Goal: Information Seeking & Learning: Learn about a topic

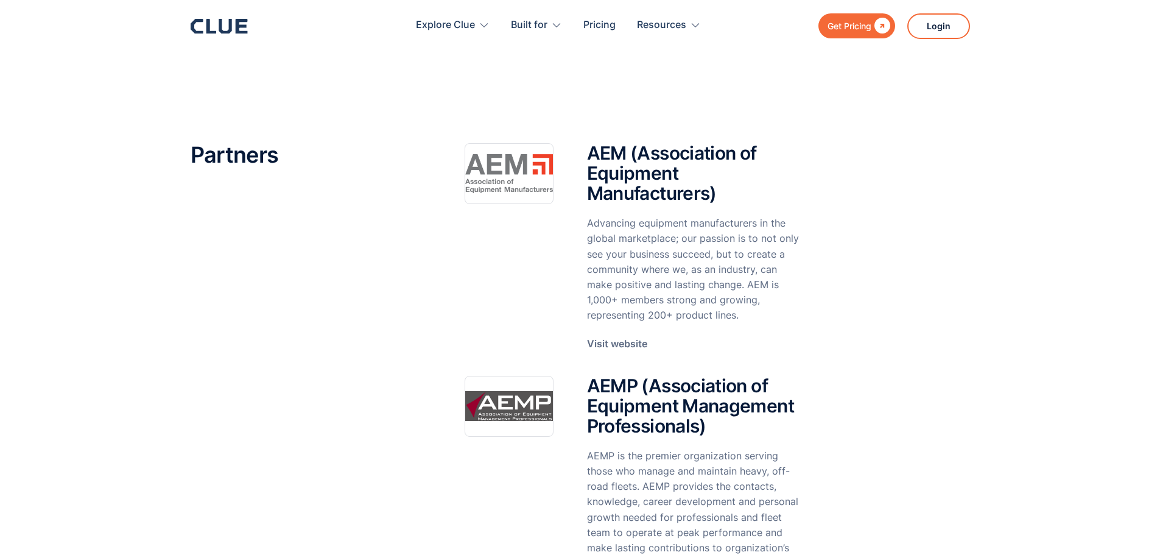
scroll to position [111, 0]
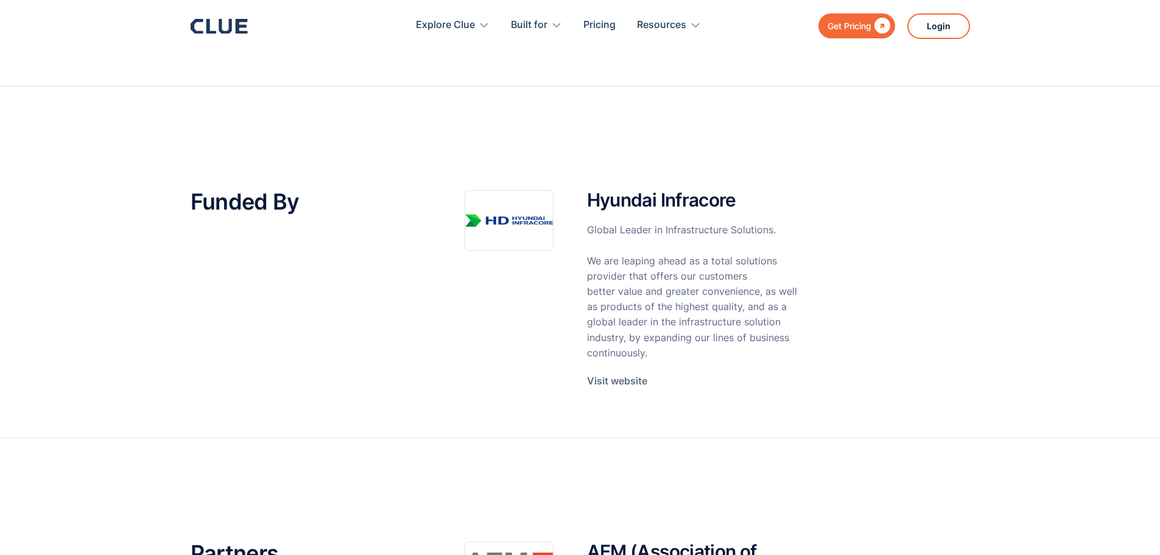
drag, startPoint x: 1166, startPoint y: 54, endPoint x: 1141, endPoint y: 71, distance: 30.6
click at [1141, 71] on html "Get Pricing  Explore Clue Solutions Tailored solutions for your construction e…" at bounding box center [580, 166] width 1160 height 555
drag, startPoint x: 590, startPoint y: 196, endPoint x: 770, endPoint y: 197, distance: 180.2
click at [770, 197] on h2 "Hyundai Infracore" at bounding box center [693, 200] width 212 height 20
click at [913, 229] on div "Funded By Hyundai Infracore Global Leader in Infrastructure Solutions. We are l…" at bounding box center [580, 301] width 779 height 223
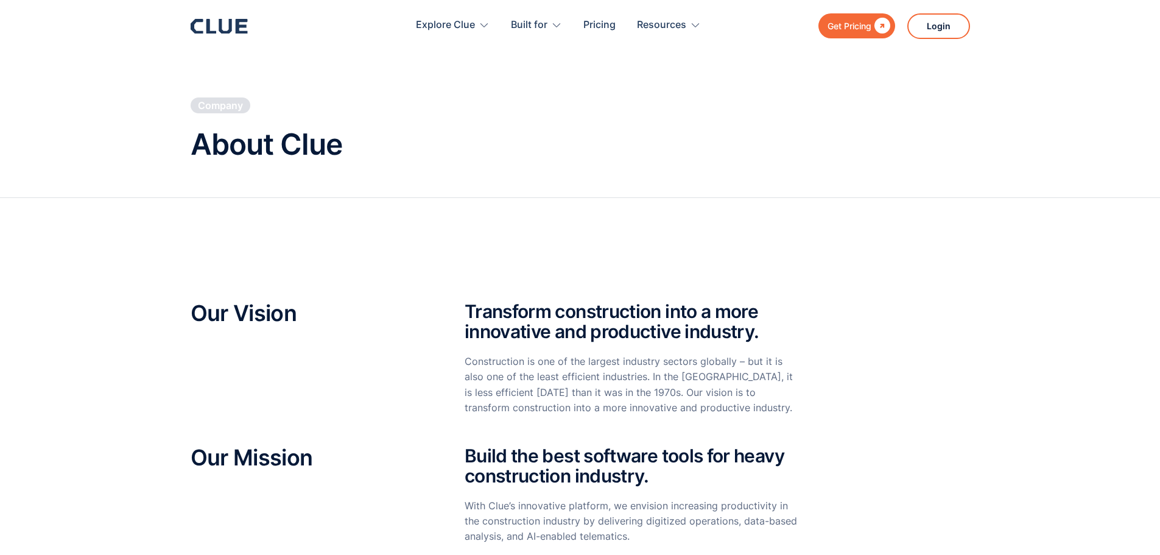
click at [225, 28] on icon at bounding box center [219, 26] width 57 height 15
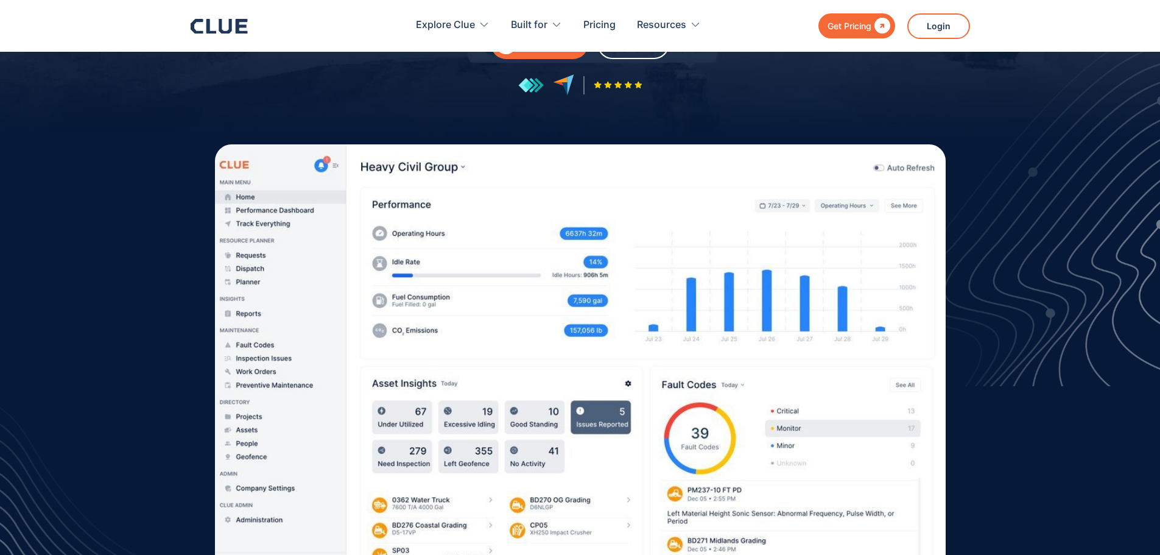
scroll to position [159, 0]
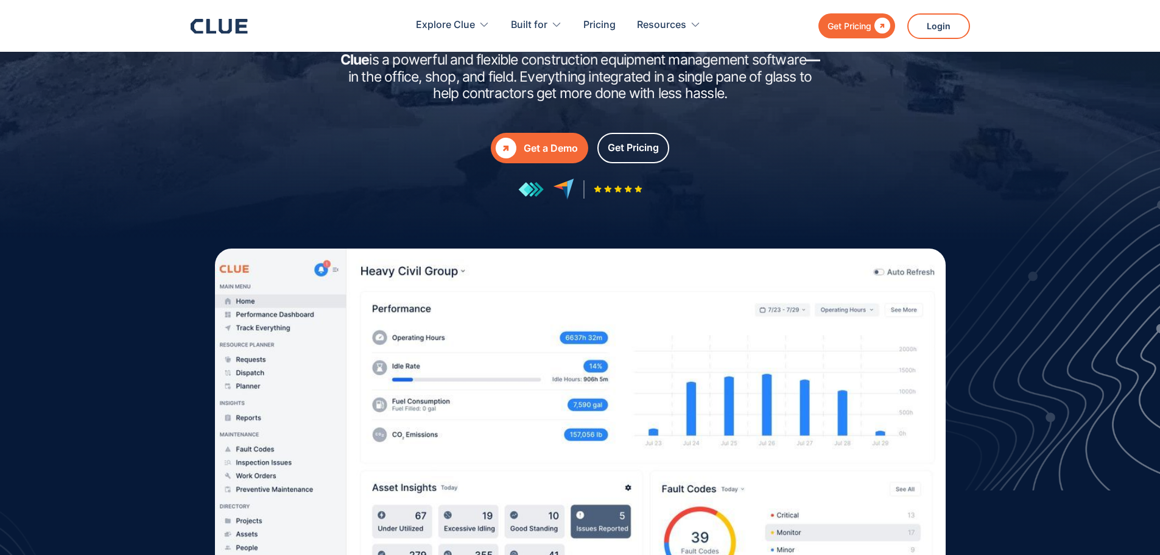
drag, startPoint x: 1166, startPoint y: 36, endPoint x: 1158, endPoint y: 49, distance: 15.6
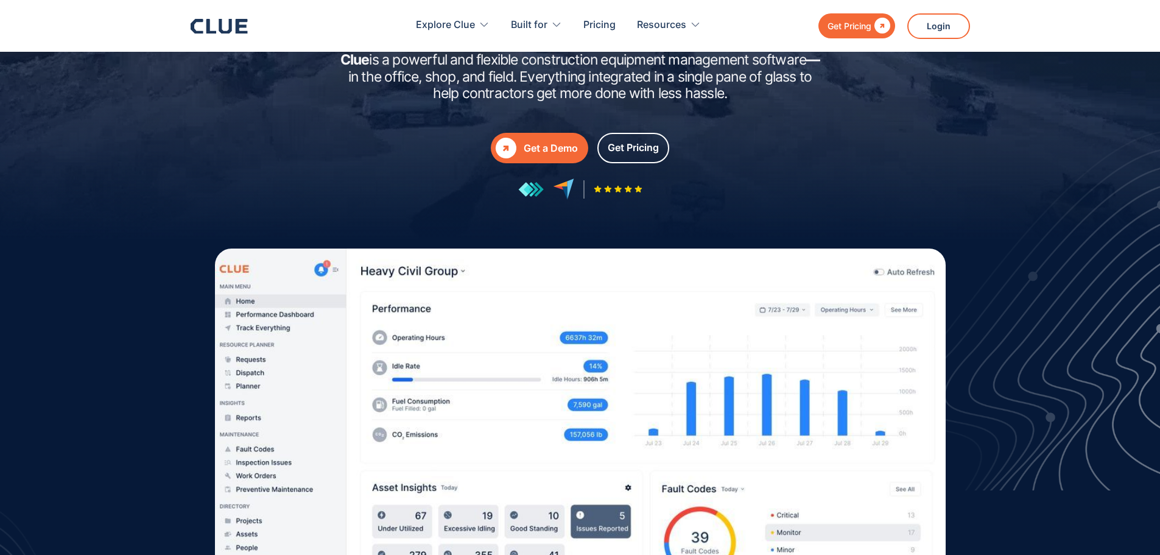
click at [1158, 49] on html "Get Pricing  Explore Clue Solutions Tailored solutions for your construction e…" at bounding box center [580, 118] width 1160 height 555
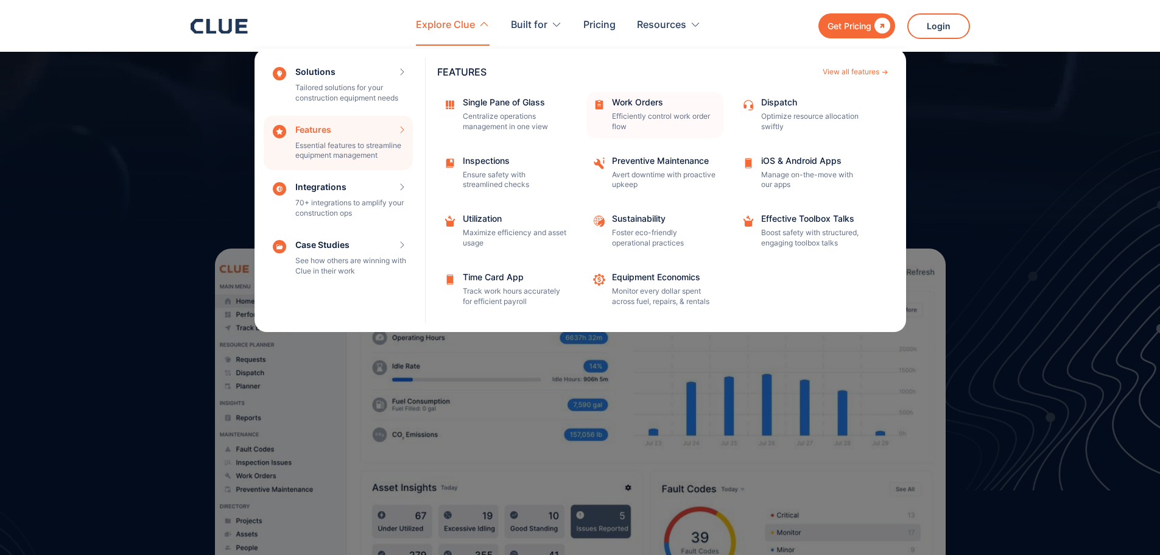
click at [644, 109] on div "Work Orders Efficiently control work order flow" at bounding box center [663, 115] width 103 height 34
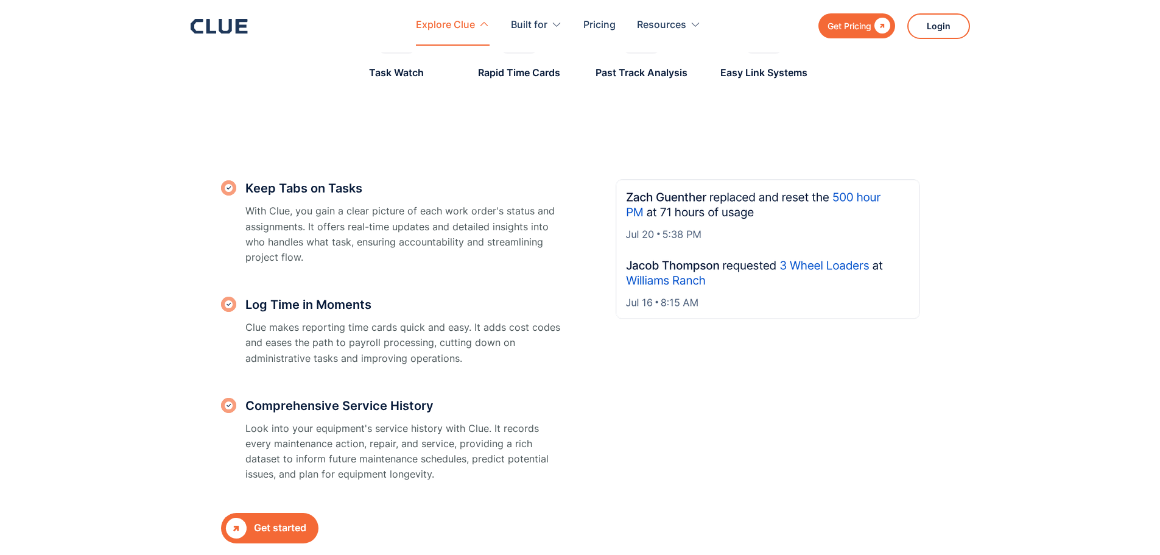
scroll to position [1096, 0]
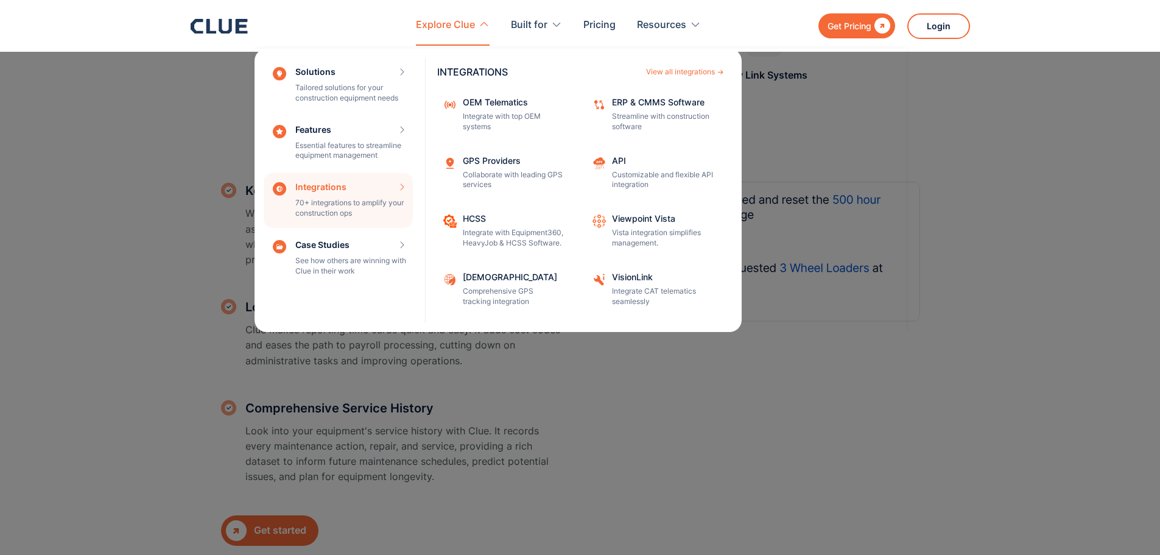
click at [335, 200] on div "Integrations 70+ integrations to amplify your construction ops INTEGRATIONS Vie…" at bounding box center [338, 200] width 149 height 55
click at [673, 72] on div "View all integrations" at bounding box center [680, 71] width 69 height 7
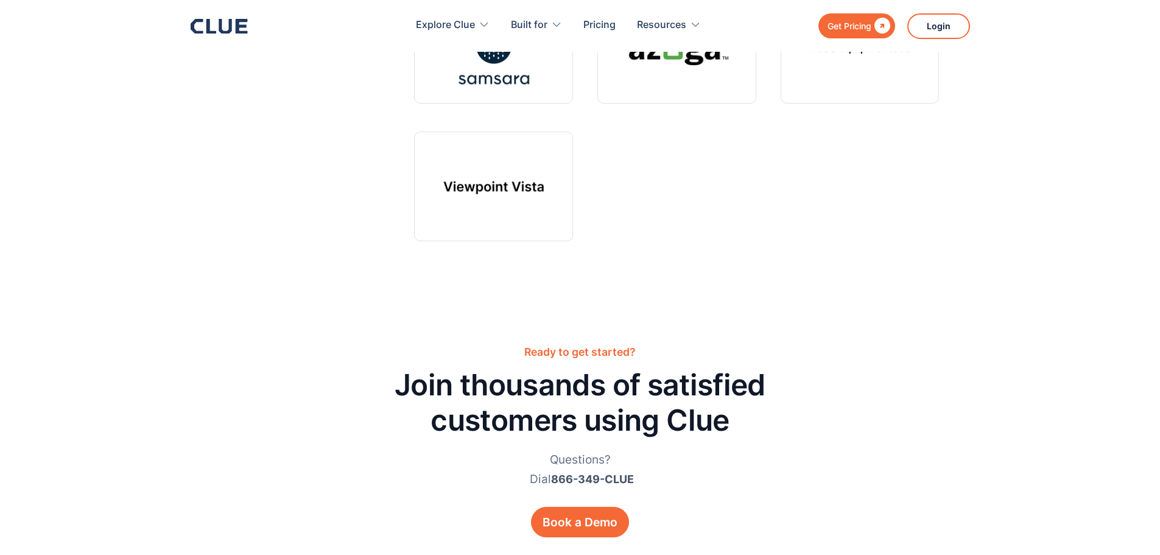
scroll to position [372, 0]
